Goal: Task Accomplishment & Management: Complete application form

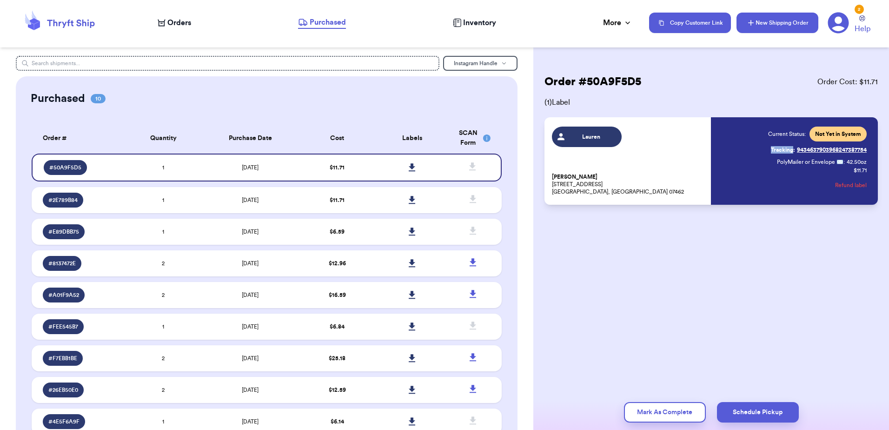
click at [766, 20] on button "New Shipping Order" at bounding box center [778, 23] width 82 height 20
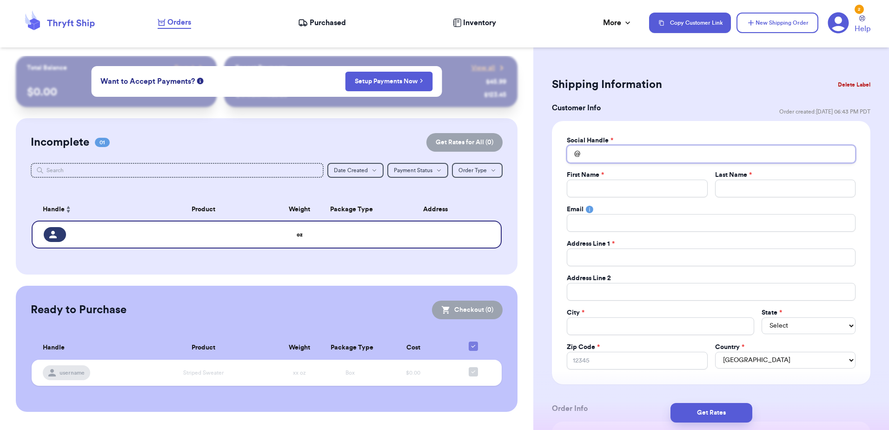
click at [621, 160] on input "Total Amount Paid" at bounding box center [711, 154] width 289 height 18
type input "N"
type input "Na"
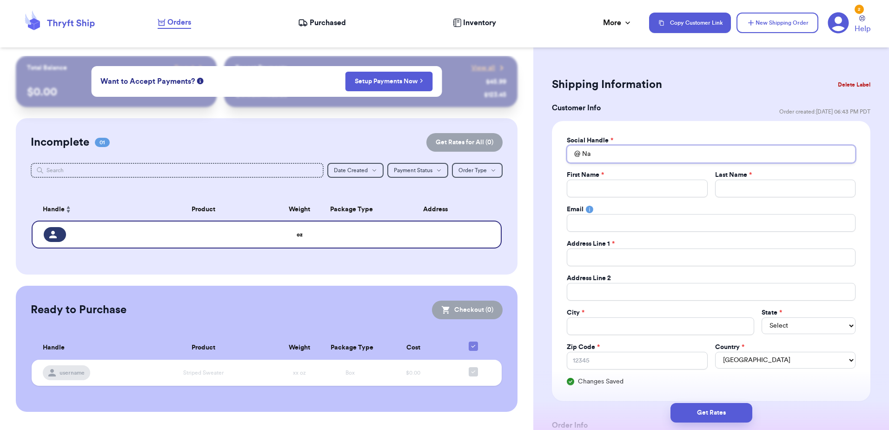
type input "Nat"
type input "Nata"
type input "Natas"
type input "Natash"
type input "[PERSON_NAME]"
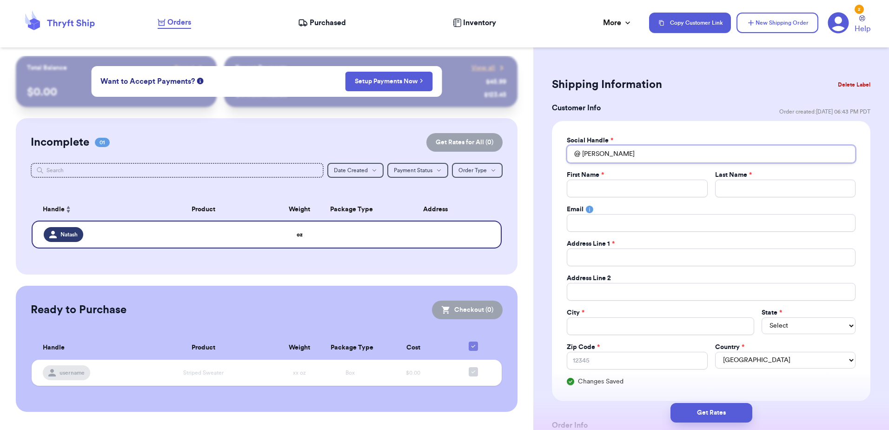
type input "[PERSON_NAME]"
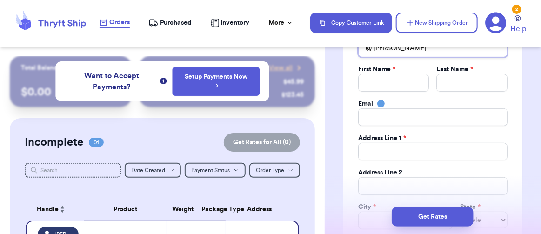
scroll to position [93, 0]
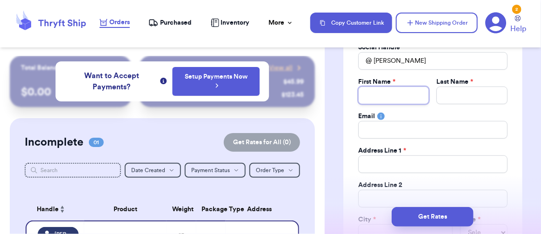
click at [380, 101] on input "Total Amount Paid" at bounding box center [393, 96] width 71 height 18
click at [387, 95] on input "Total Amount Paid" at bounding box center [393, 96] width 71 height 18
type input "N"
type input "Na"
type input "Nat"
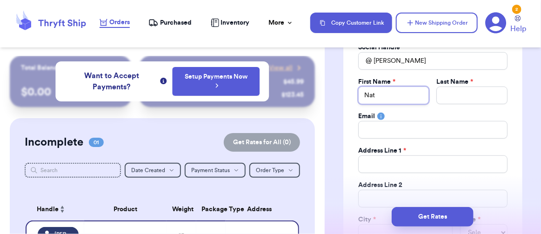
type input "Nata"
type input "Natas"
type input "Natash"
type input "[PERSON_NAME]"
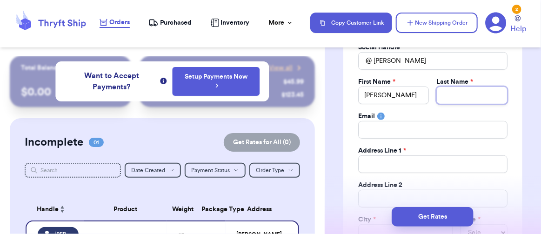
type input "T"
type input "Tu"
type input "Tuc"
type input "Tucc"
type input "Tucci"
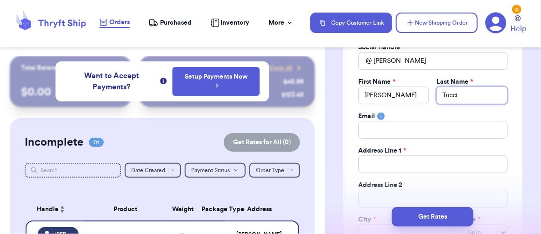
type input "Tucci"
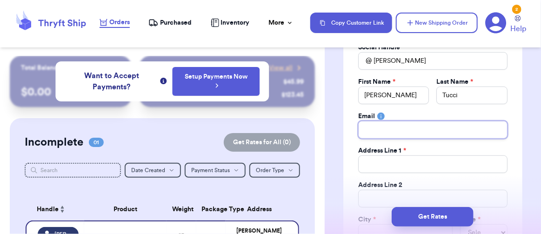
click at [393, 127] on input "Total Amount Paid" at bounding box center [432, 130] width 149 height 18
paste input "[STREET_ADDRESS]"
type input "[STREET_ADDRESS]"
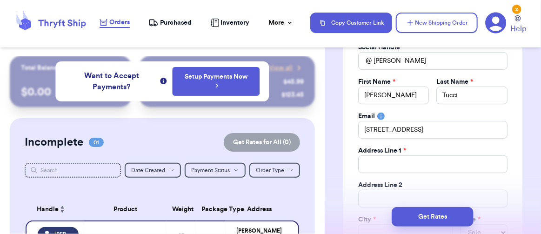
click at [406, 148] on span "*" at bounding box center [404, 150] width 3 height 7
click at [399, 162] on input "Total Amount Paid" at bounding box center [432, 164] width 149 height 18
type input "E"
click at [409, 127] on input "[STREET_ADDRESS]" at bounding box center [432, 130] width 149 height 18
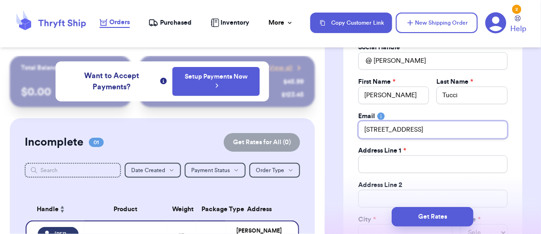
click at [409, 127] on input "[STREET_ADDRESS]" at bounding box center [432, 130] width 149 height 18
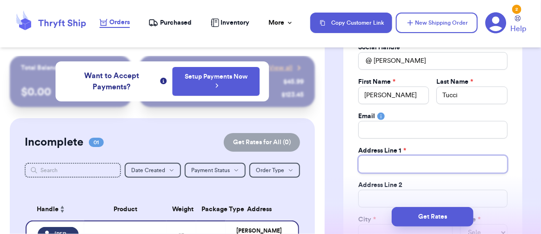
paste input "[STREET_ADDRESS]"
type input "[STREET_ADDRESS]"
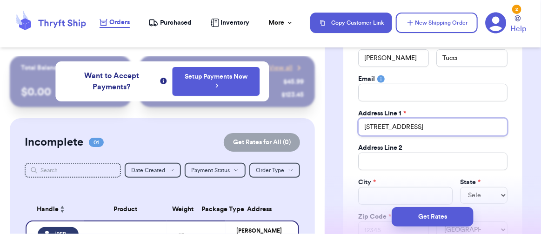
scroll to position [186, 0]
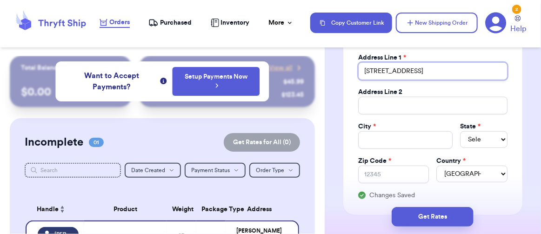
type input "[STREET_ADDRESS]"
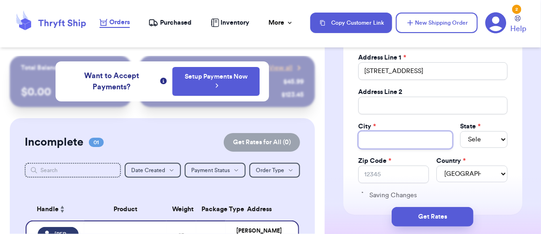
click at [391, 140] on input "Total Amount Paid" at bounding box center [405, 140] width 94 height 18
type input "E"
type input "Ed"
type input "Edi"
type input "Edin"
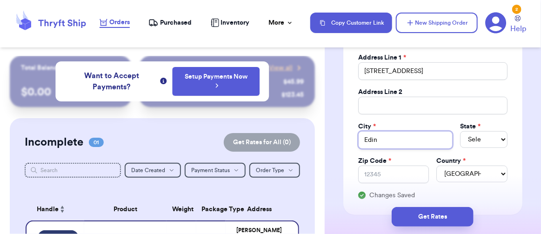
type input "Edino"
type input "Edin"
type input "Edinb"
type input "Edinbo"
type input "Edinbor"
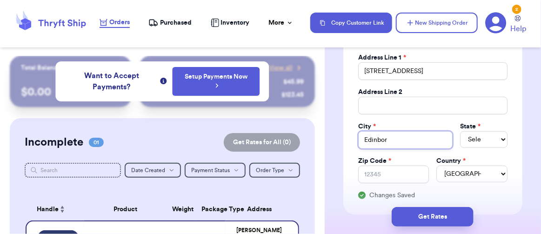
type input "[GEOGRAPHIC_DATA]"
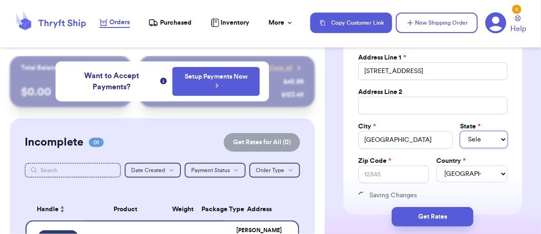
click at [476, 131] on select "Select AL AK AZ AR CA CO [GEOGRAPHIC_DATA] DE DC [GEOGRAPHIC_DATA] [GEOGRAPHIC_…" at bounding box center [483, 139] width 47 height 17
select select "PA"
click at [395, 180] on input "Zip Code *" at bounding box center [393, 175] width 71 height 18
type input "1"
type input "16"
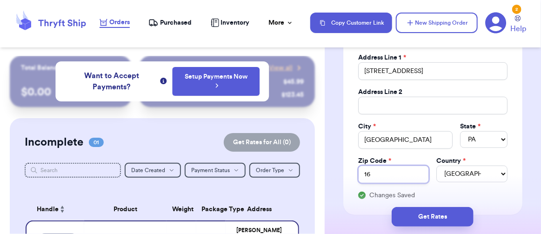
type input "164"
type input "1641"
type input "16417"
type input "1641"
type input "16415"
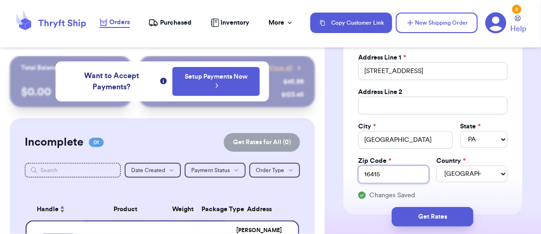
type input "1641"
type input "16412"
click at [477, 186] on div "Social Handle * @ [PERSON_NAME] First Name * [PERSON_NAME] Last Name * [PERSON_…" at bounding box center [432, 75] width 149 height 250
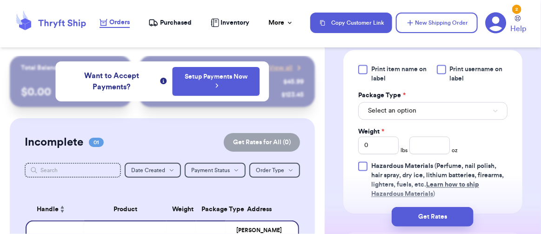
scroll to position [558, 0]
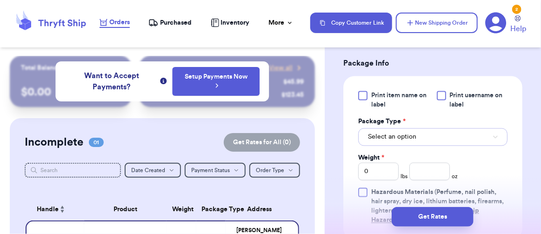
click at [420, 133] on button "Select an option" at bounding box center [432, 137] width 149 height 18
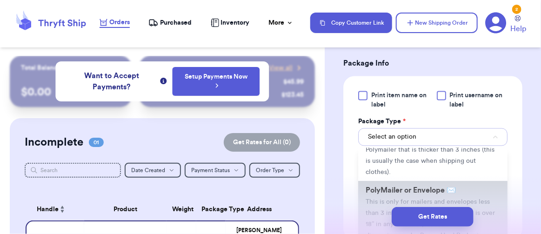
scroll to position [93, 0]
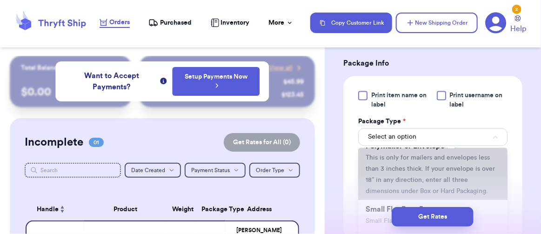
click at [400, 160] on li "PolyMailer or Envelope ✉️ This is only for mailers and envelopes less than 3 in…" at bounding box center [432, 168] width 149 height 63
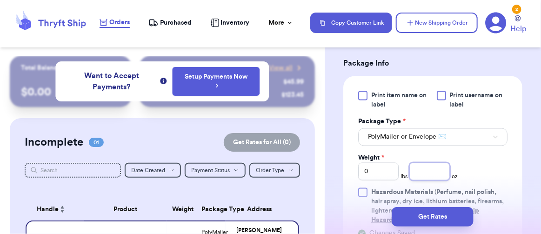
click at [421, 166] on input "number" at bounding box center [429, 172] width 40 height 18
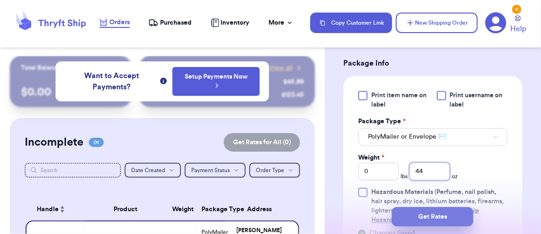
type input "44"
click at [446, 219] on button "Get Rates" at bounding box center [433, 217] width 82 height 20
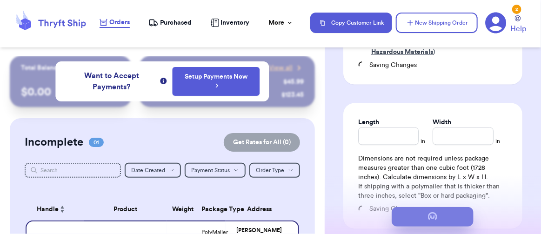
scroll to position [404, 0]
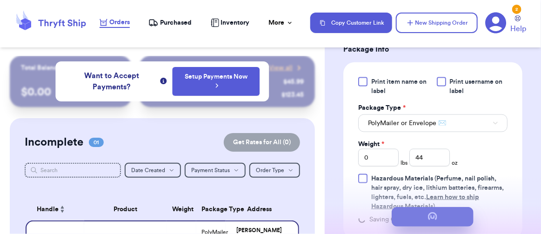
type input "2"
type input "12"
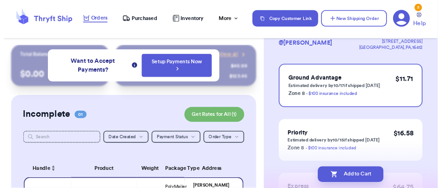
scroll to position [93, 0]
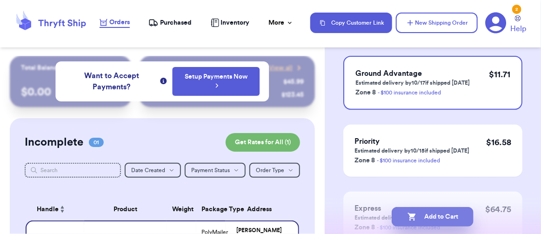
click at [430, 213] on button "Add to Cart" at bounding box center [433, 217] width 82 height 20
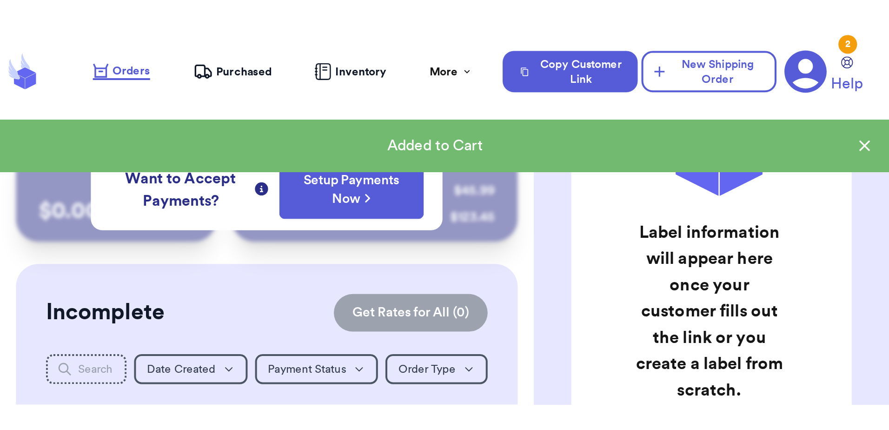
scroll to position [15, 0]
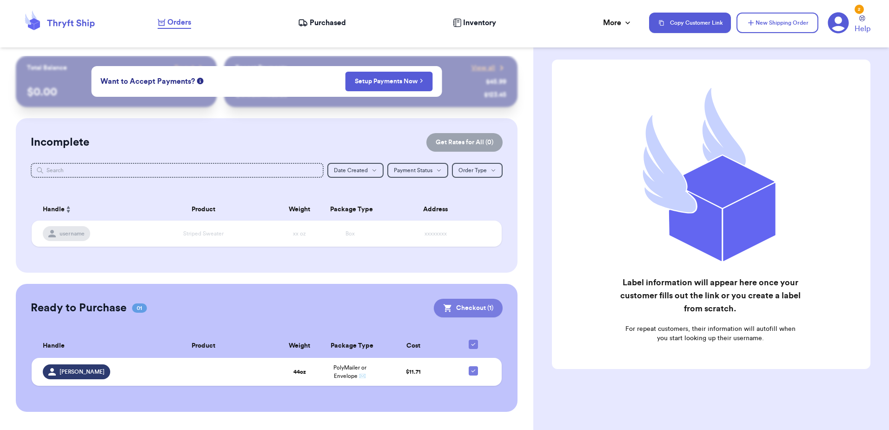
click at [453, 303] on button "Checkout ( 1 )" at bounding box center [468, 308] width 69 height 19
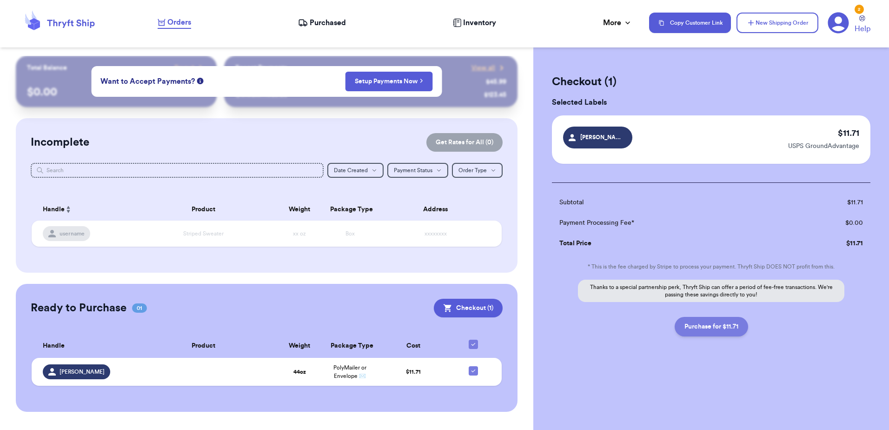
click at [739, 322] on button "Purchase for $11.71" at bounding box center [711, 327] width 73 height 20
checkbox input "false"
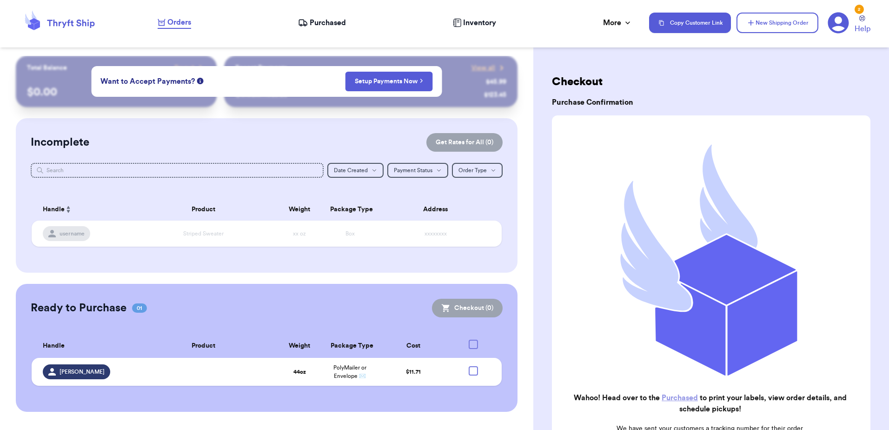
checkbox input "true"
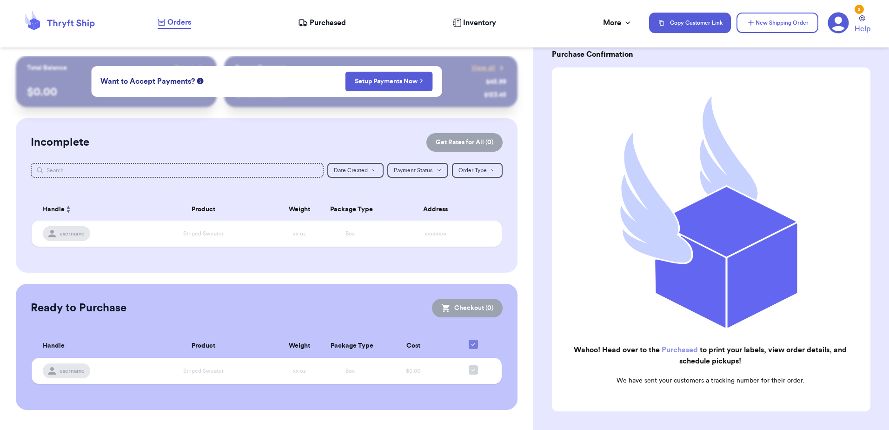
scroll to position [89, 0]
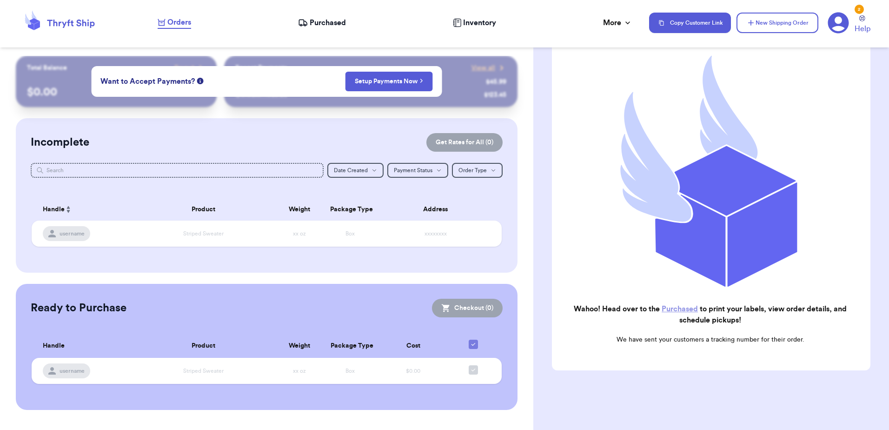
click at [671, 305] on link "Purchased" at bounding box center [680, 308] width 36 height 7
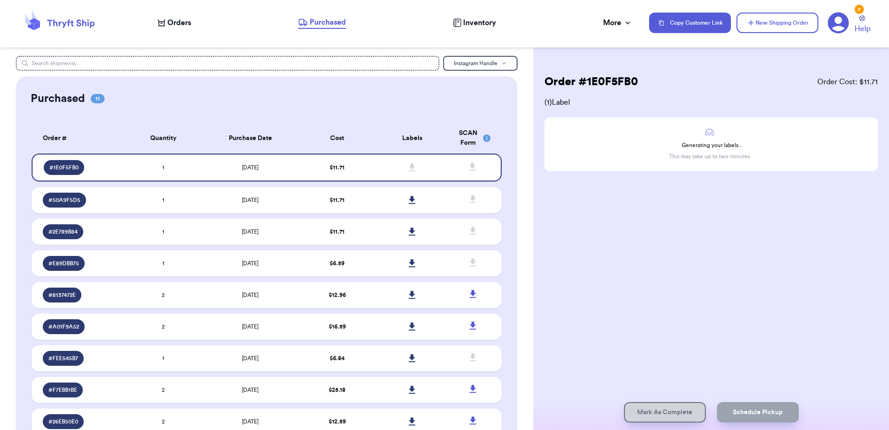
click at [260, 152] on th "Purchase Date" at bounding box center [250, 138] width 99 height 31
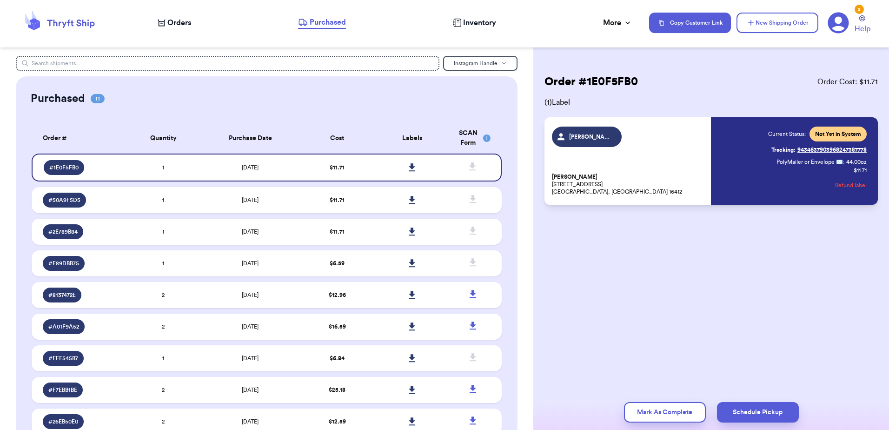
drag, startPoint x: 873, startPoint y: 149, endPoint x: 799, endPoint y: 152, distance: 73.5
click at [799, 152] on div "[PERSON_NAME] [PERSON_NAME] [STREET_ADDRESS] Current Status: Not Yet in System …" at bounding box center [711, 160] width 333 height 87
drag, startPoint x: 867, startPoint y: 145, endPoint x: 796, endPoint y: 152, distance: 71.0
click at [796, 152] on div "[PERSON_NAME] [PERSON_NAME] [STREET_ADDRESS] Current Status: Not Yet in System …" at bounding box center [711, 160] width 333 height 87
copy link "9434637903968247387778"
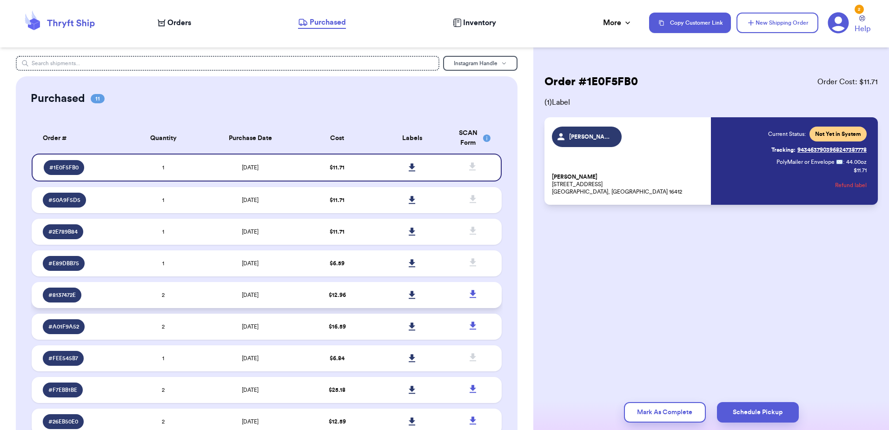
click at [178, 302] on td "2" at bounding box center [163, 295] width 75 height 26
